Goal: Navigation & Orientation: Understand site structure

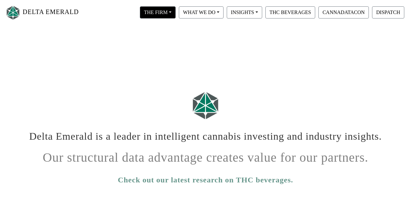
click at [163, 11] on button "THE FIRM" at bounding box center [158, 12] width 36 height 12
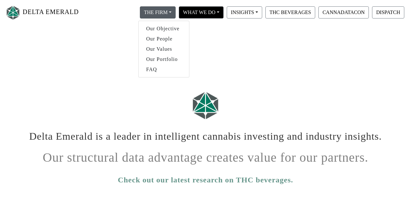
click at [176, 14] on button "WHAT WE DO" at bounding box center [158, 12] width 36 height 12
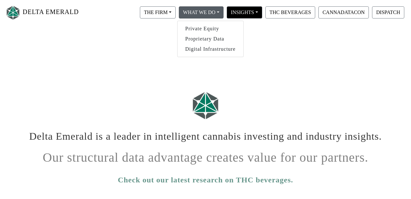
click at [176, 11] on button "INSIGHTS" at bounding box center [158, 12] width 36 height 12
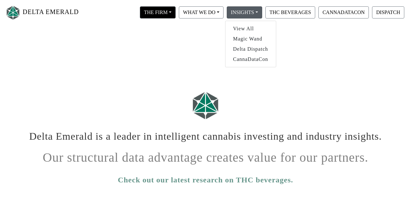
click at [168, 13] on button "THE FIRM" at bounding box center [158, 12] width 36 height 12
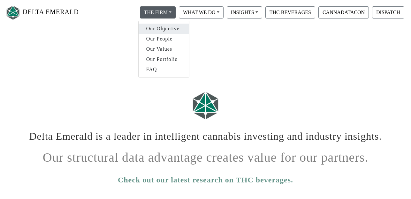
click at [156, 30] on link "Our Objective" at bounding box center [164, 29] width 50 height 10
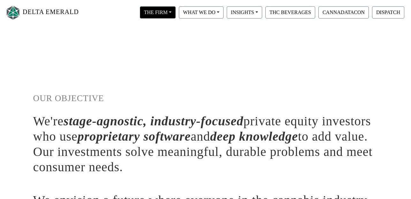
click at [165, 15] on button "THE FIRM" at bounding box center [158, 12] width 36 height 12
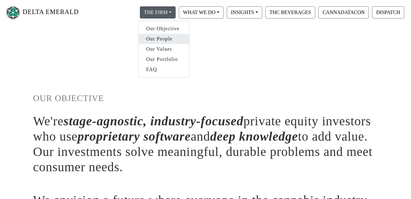
click at [162, 41] on link "Our People" at bounding box center [164, 39] width 50 height 10
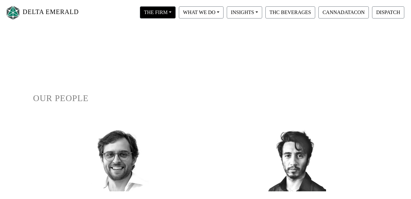
click at [173, 13] on button "THE FIRM" at bounding box center [158, 12] width 36 height 12
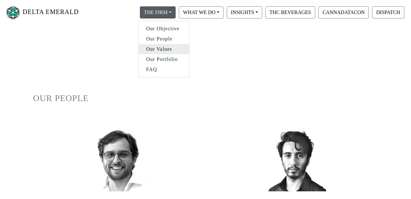
click at [166, 52] on link "Our Values" at bounding box center [164, 49] width 50 height 10
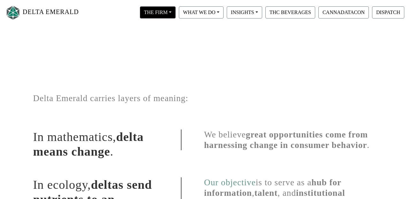
click at [170, 12] on button "THE FIRM" at bounding box center [158, 12] width 36 height 12
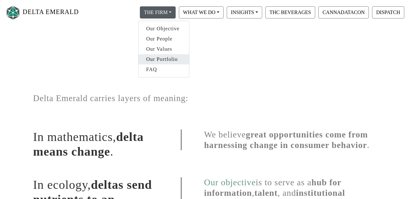
click at [156, 61] on link "Our Portfolio" at bounding box center [164, 59] width 50 height 10
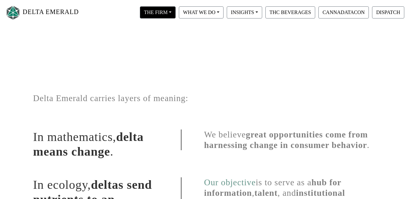
click at [169, 11] on button "THE FIRM" at bounding box center [158, 12] width 36 height 12
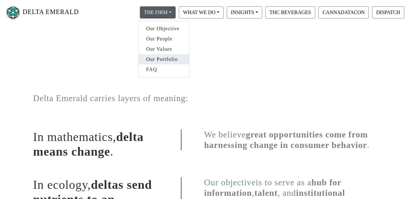
click at [168, 63] on link "Our Portfolio" at bounding box center [164, 59] width 50 height 10
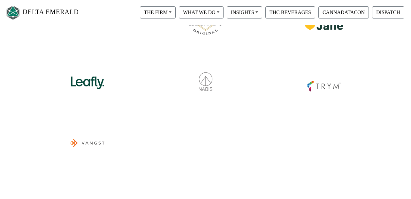
scroll to position [282, 0]
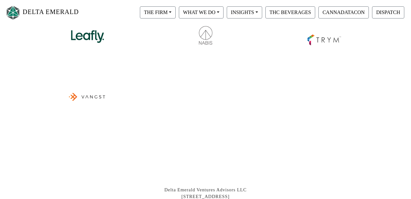
click at [91, 99] on img at bounding box center [87, 96] width 40 height 42
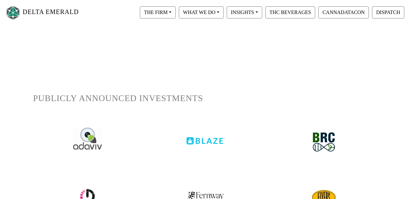
scroll to position [0, 0]
